Goal: Use online tool/utility

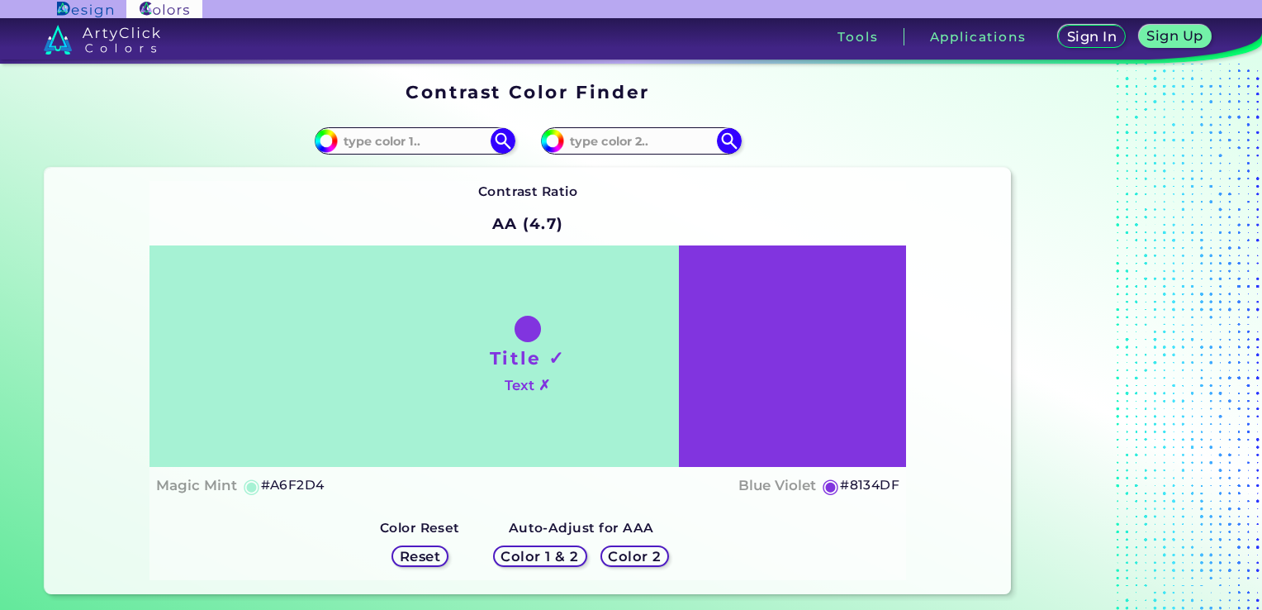
click at [413, 147] on input at bounding box center [415, 141] width 154 height 22
type input "#006A3A"
click at [444, 201] on div "Contrast Ratio AA (4.7) Title ✓ Text ✗ Magic Mint ◉ #A6F2D4 ◉" at bounding box center [529, 380] width 758 height 399
click at [497, 144] on img at bounding box center [502, 140] width 29 height 29
type input "#006a3a"
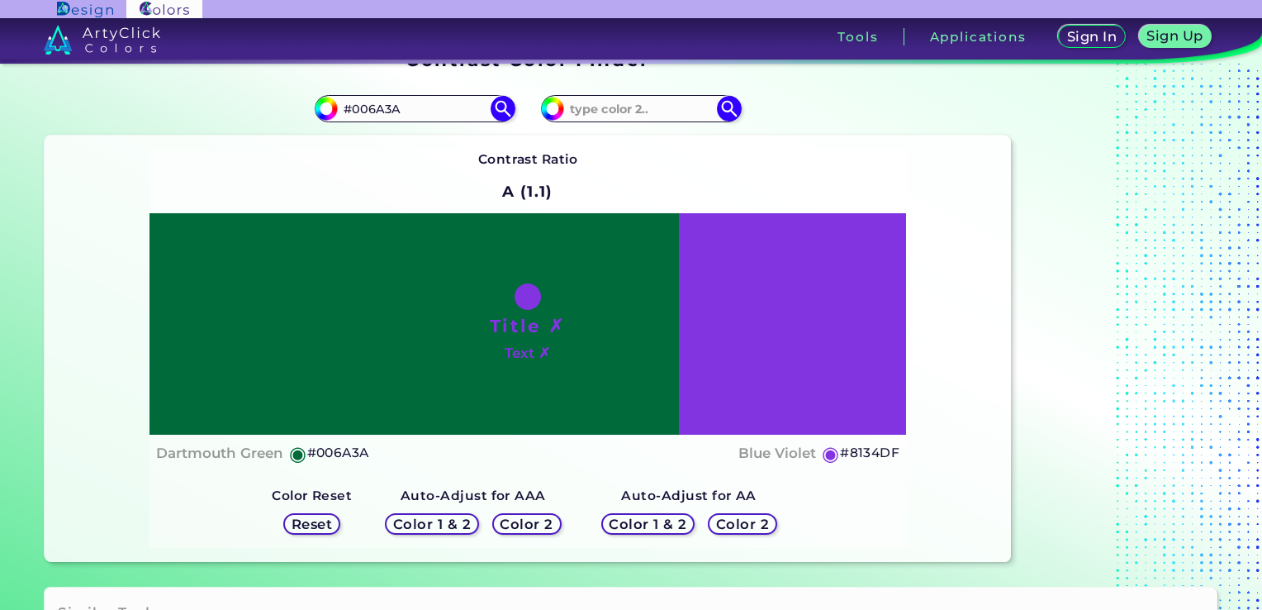
scroll to position [31, 0]
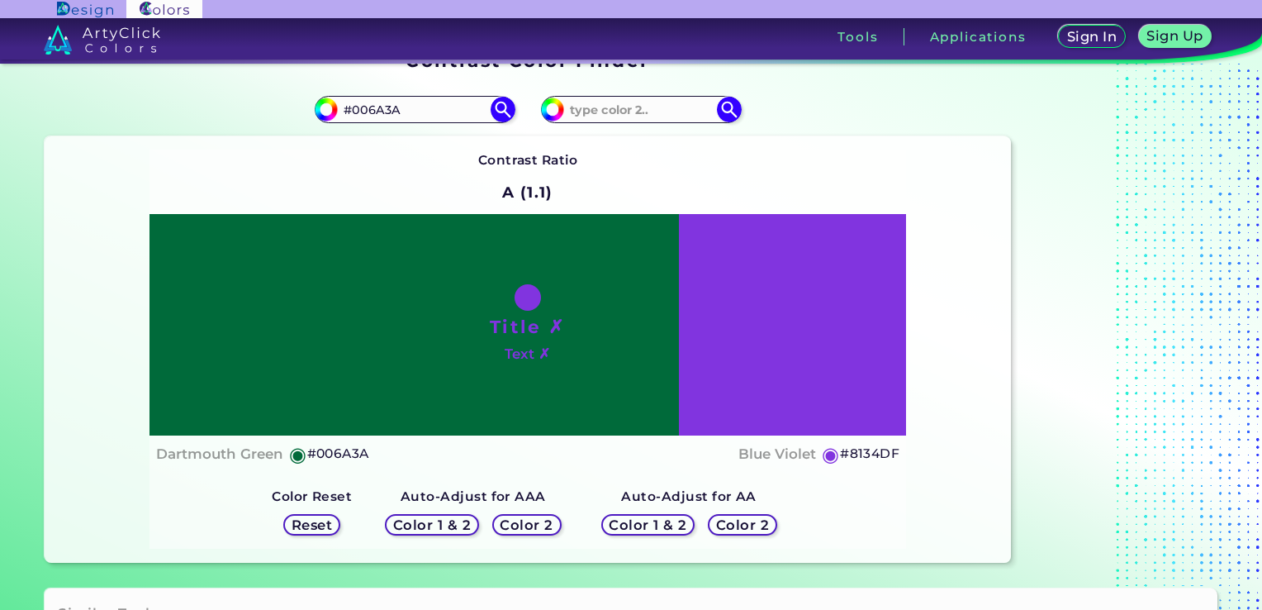
click at [525, 520] on h5 "Color 2" at bounding box center [526, 525] width 55 height 14
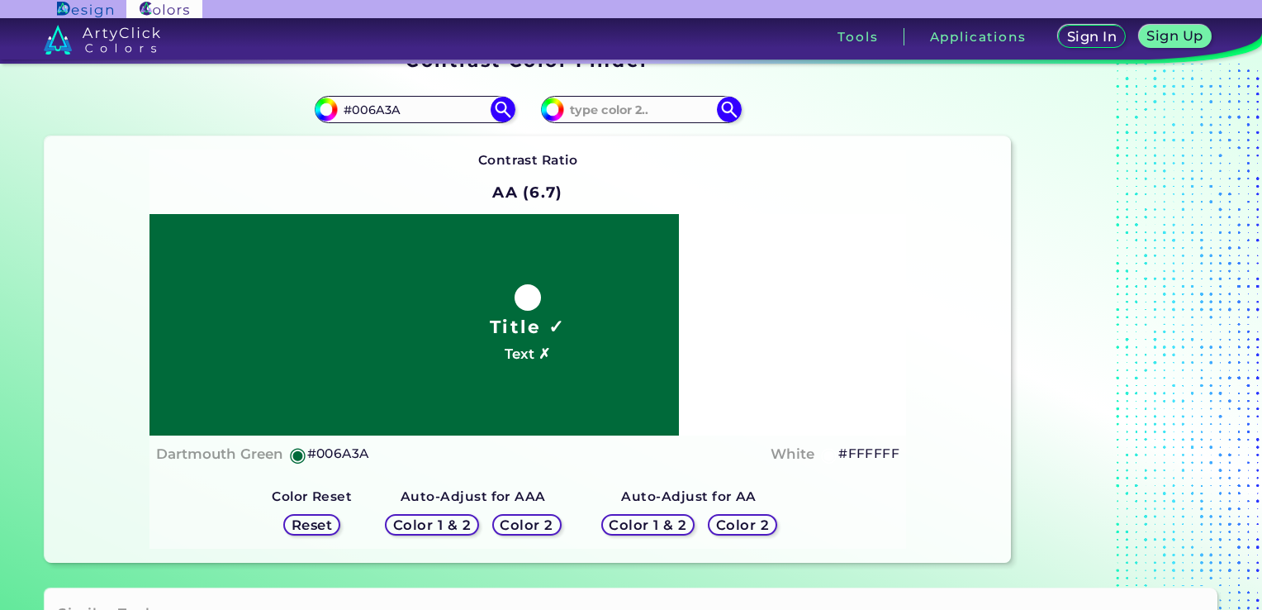
click at [720, 522] on h5 "Color 2" at bounding box center [743, 525] width 50 height 13
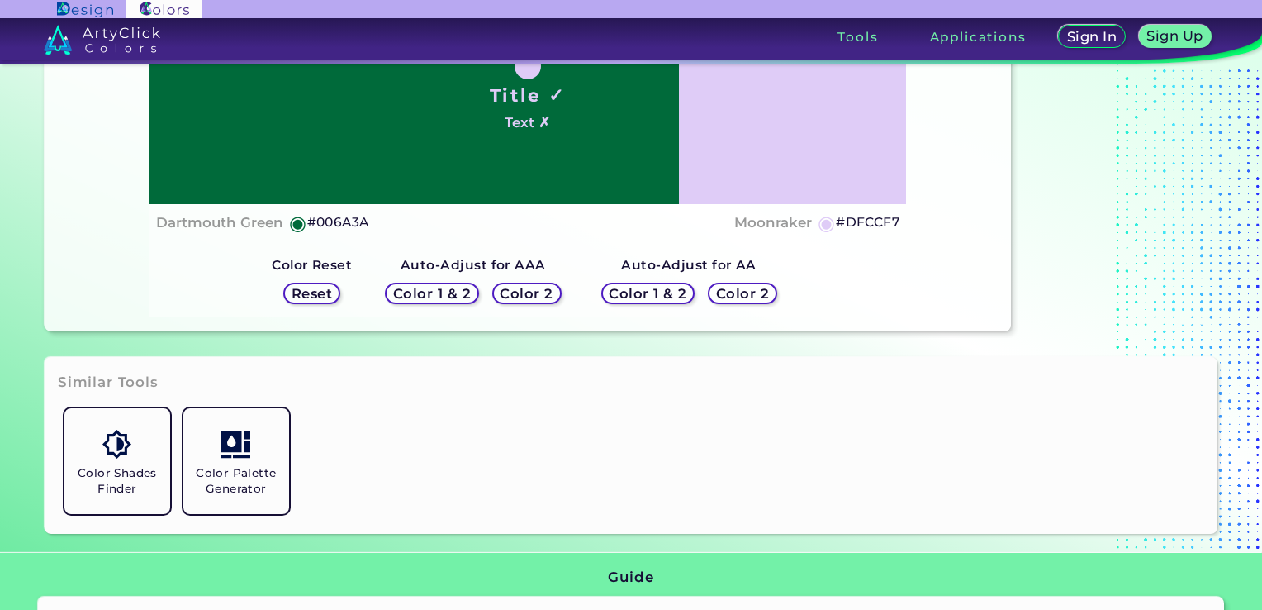
scroll to position [258, 0]
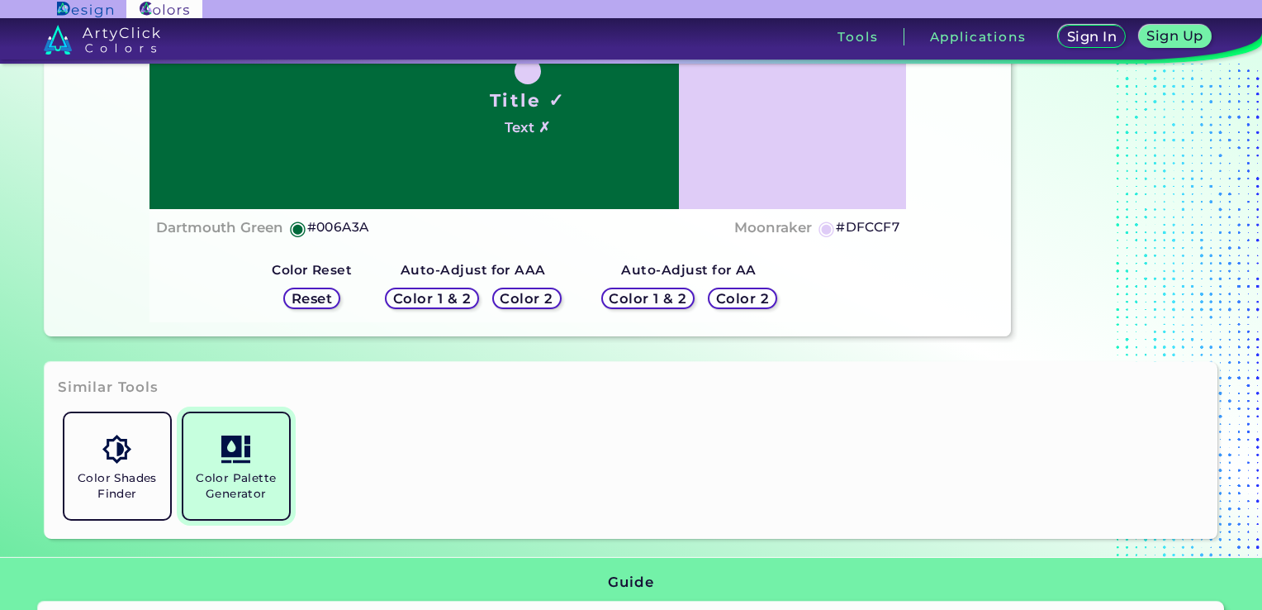
click at [269, 478] on h5 "Color Palette Generator" at bounding box center [236, 485] width 93 height 31
